Goal: Task Accomplishment & Management: Manage account settings

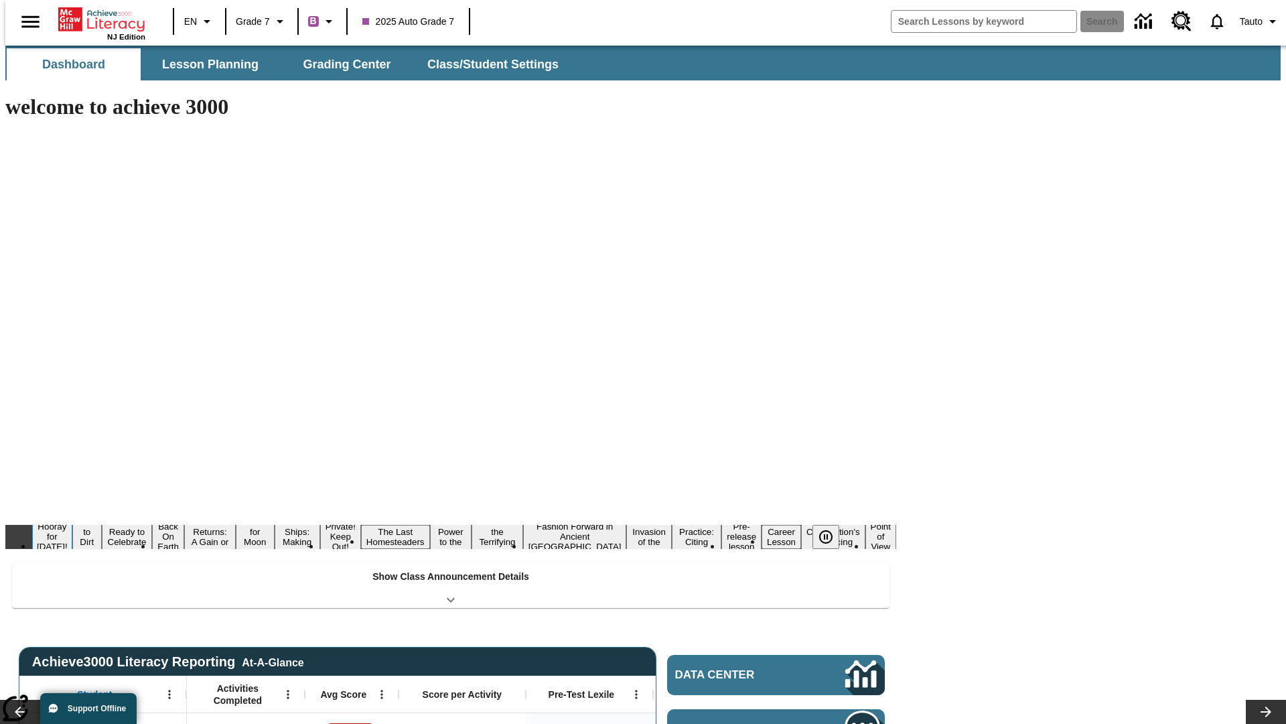
click at [72, 520] on button "Hooray for [DATE]!" at bounding box center [52, 536] width 40 height 33
click at [831, 529] on icon "Pause" at bounding box center [826, 537] width 16 height 16
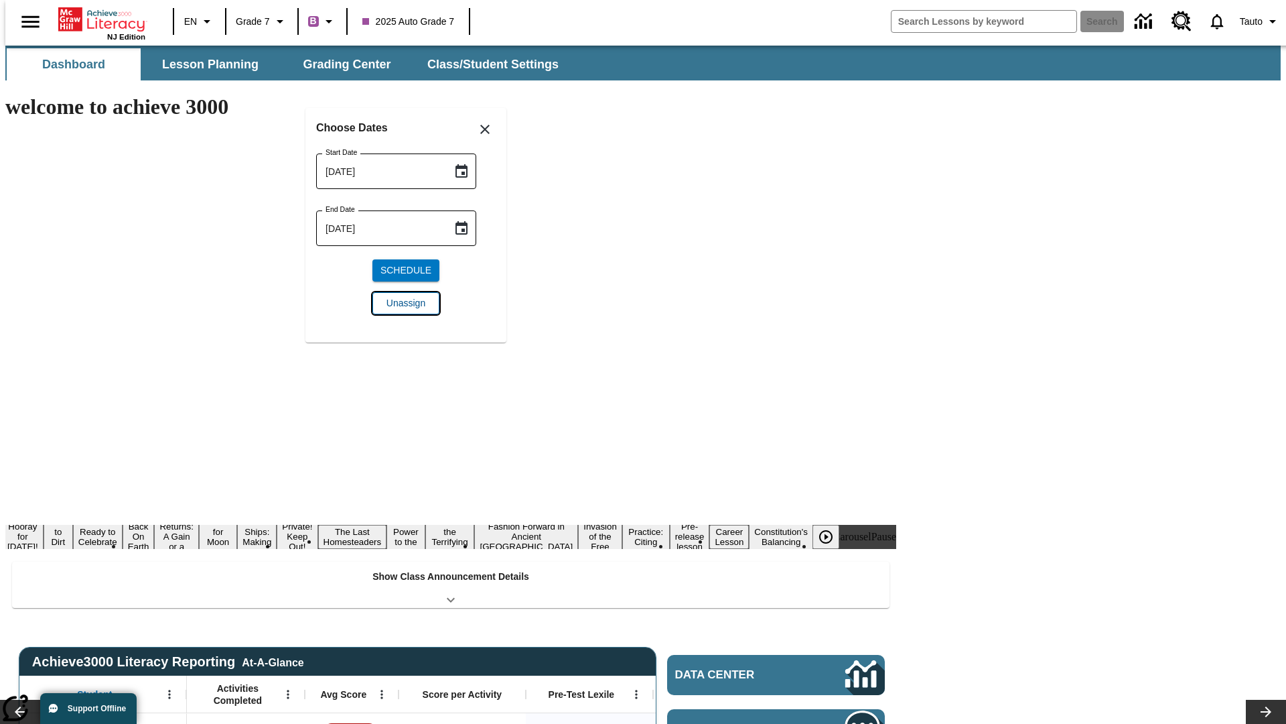
click at [406, 303] on span "Unassign" at bounding box center [406, 303] width 39 height 14
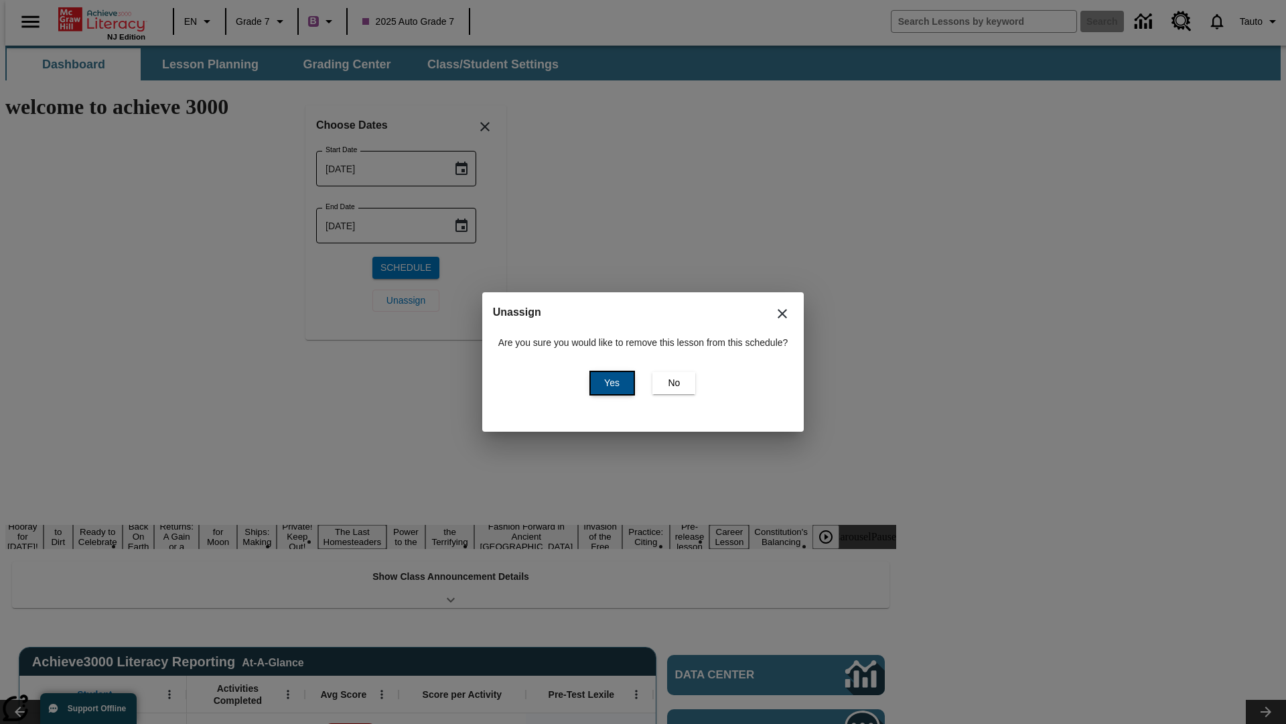
click at [610, 383] on span "Yes" at bounding box center [611, 383] width 15 height 14
